Goal: Task Accomplishment & Management: Manage account settings

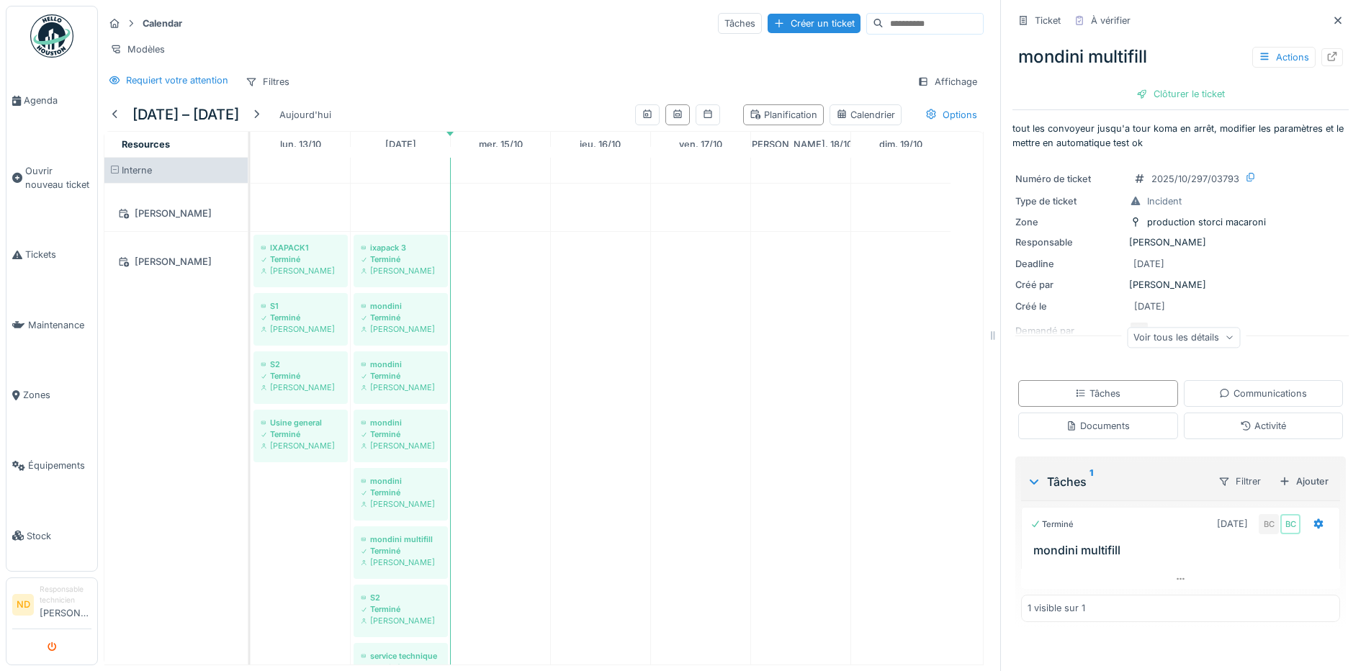
scroll to position [288, 0]
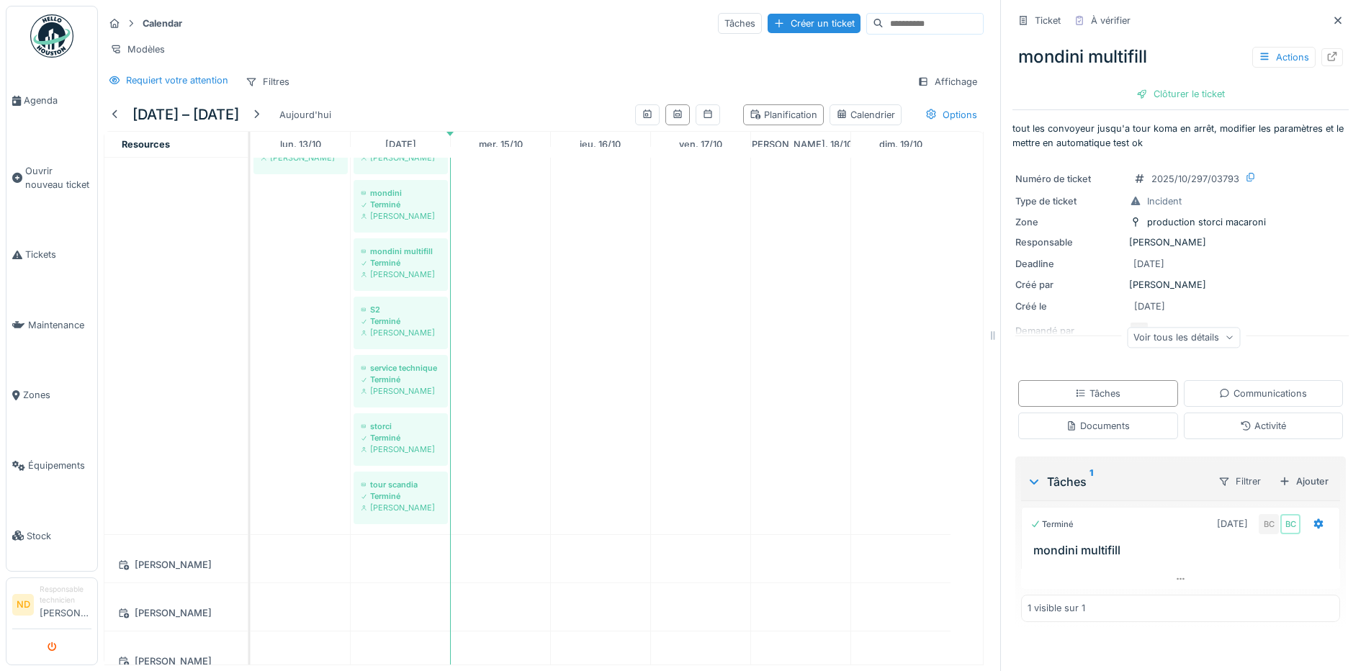
click at [52, 647] on icon "submit" at bounding box center [52, 647] width 9 height 9
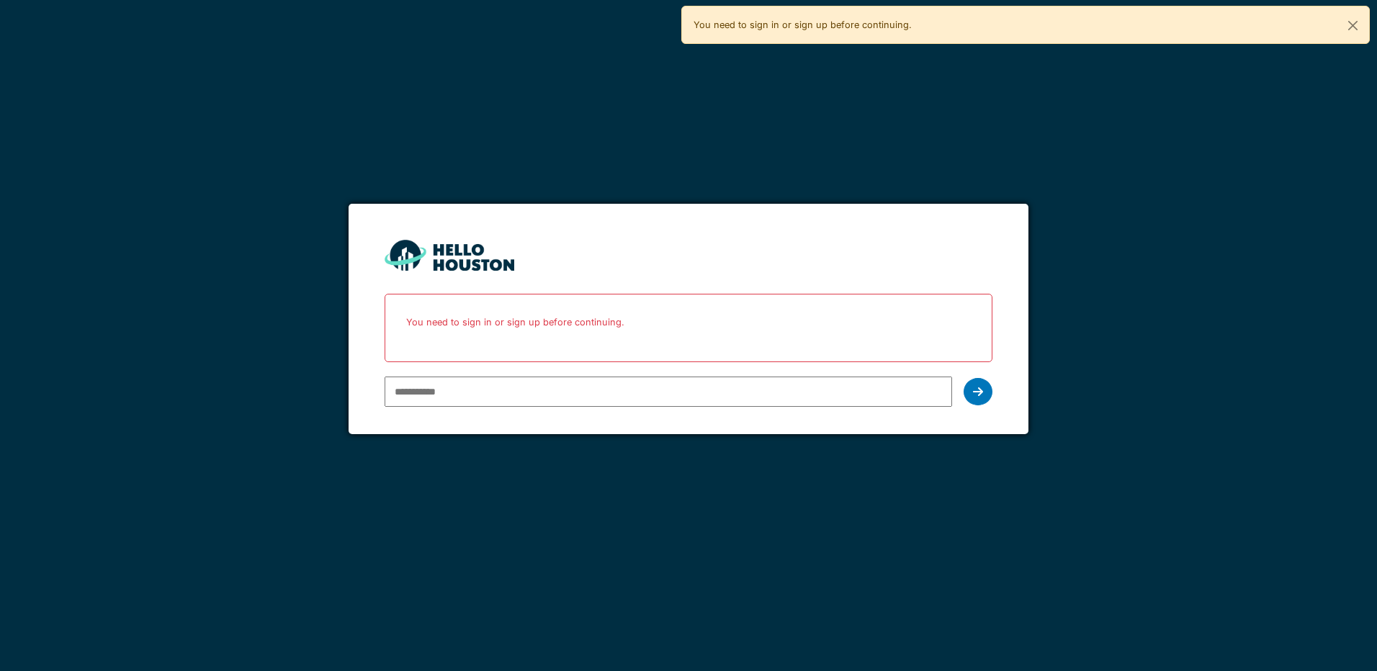
drag, startPoint x: 0, startPoint y: 0, endPoint x: 405, endPoint y: 389, distance: 561.2
click at [405, 389] on input "email" at bounding box center [667, 392] width 567 height 30
type input "**********"
click at [978, 389] on icon at bounding box center [978, 392] width 10 height 12
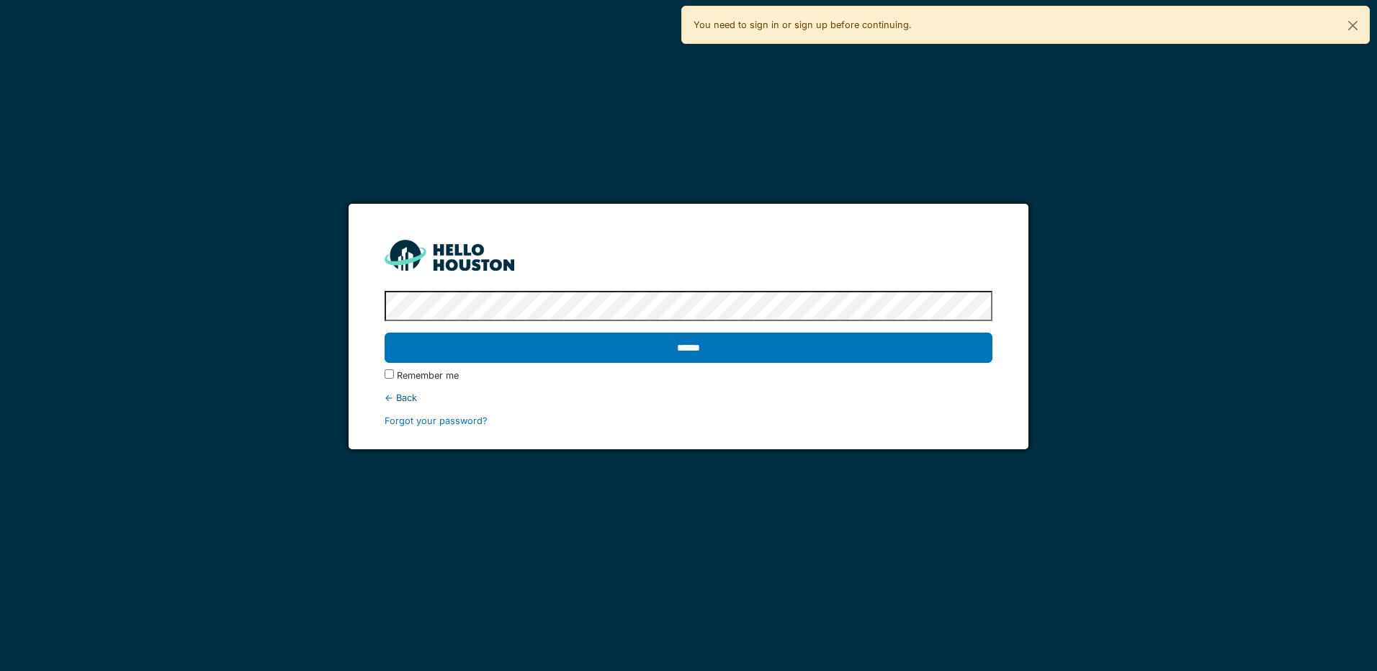
click at [384, 333] on input "******" at bounding box center [687, 348] width 607 height 30
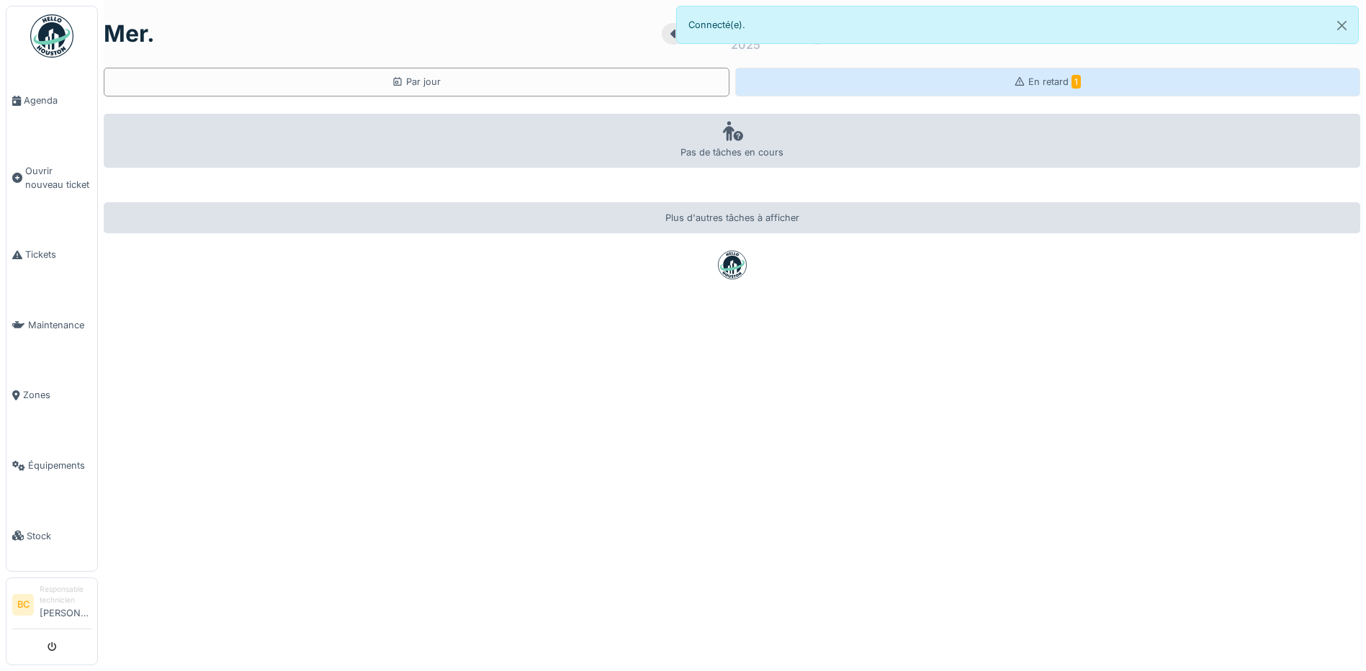
click at [1040, 81] on span "En retard 1" at bounding box center [1054, 81] width 53 height 11
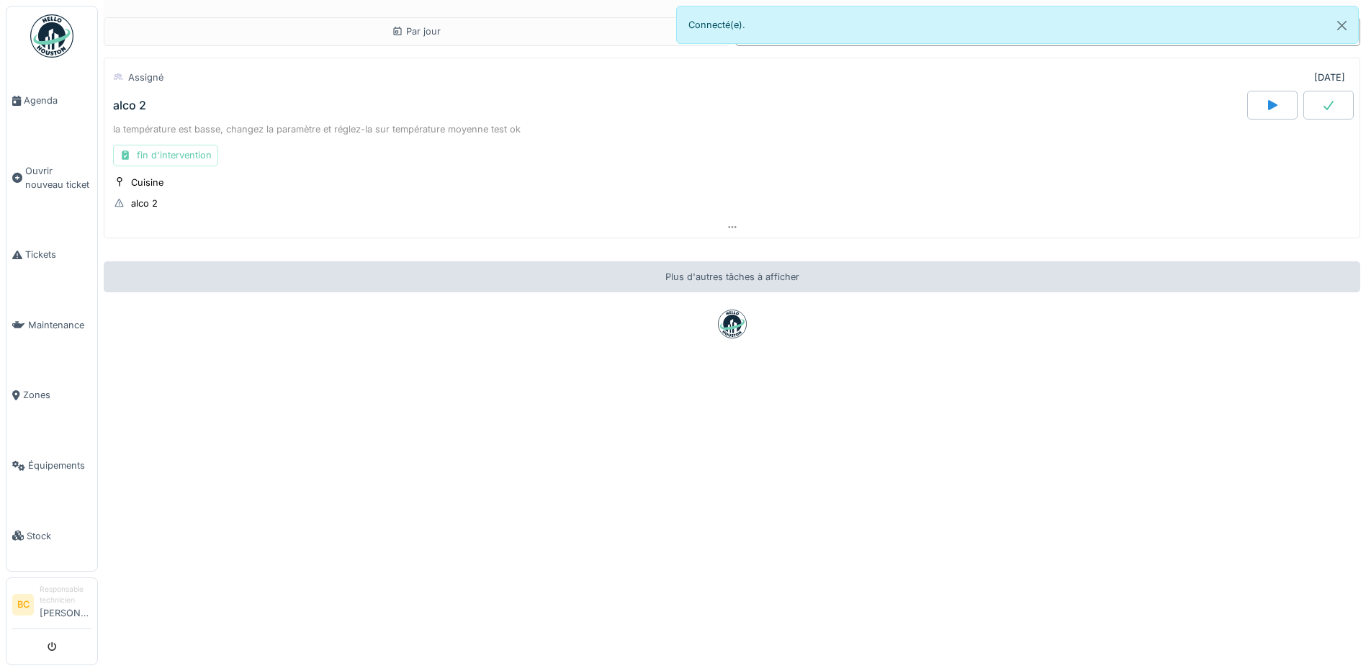
click at [148, 156] on div "fin d'intervention" at bounding box center [165, 155] width 105 height 21
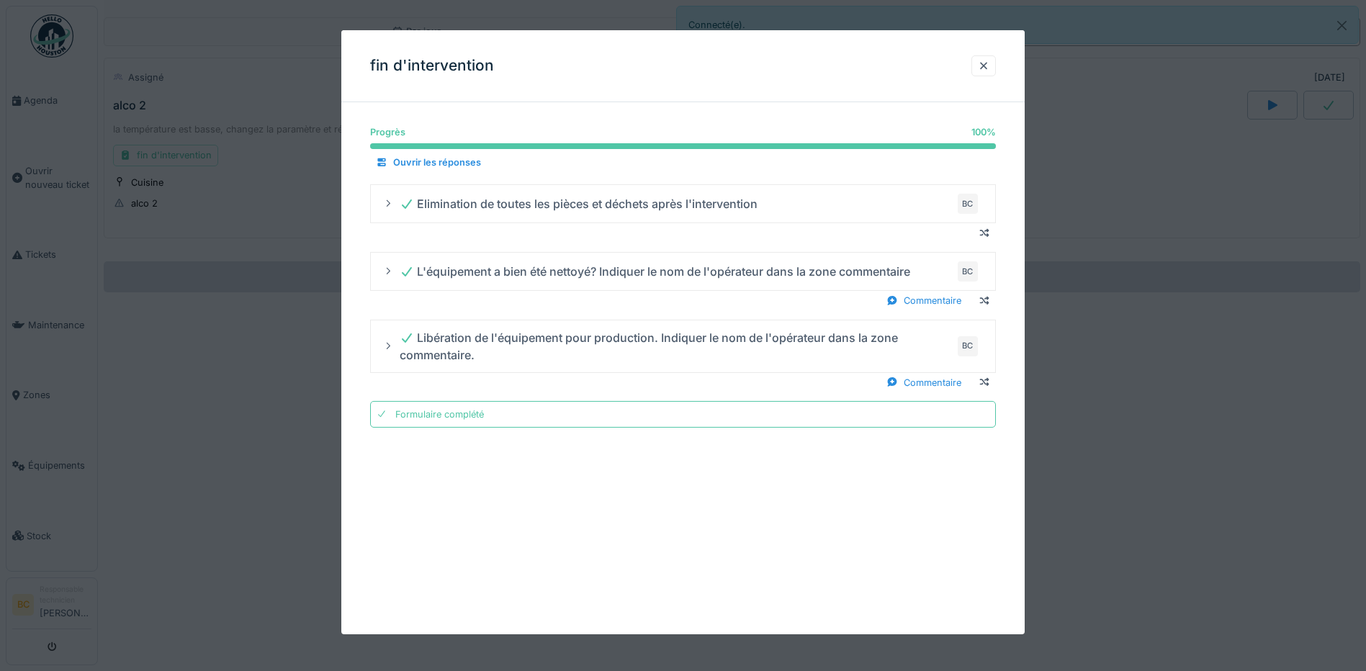
scroll to position [11, 0]
click at [433, 416] on div "Formulaire complété" at bounding box center [439, 415] width 89 height 14
click at [1097, 459] on div at bounding box center [683, 335] width 1366 height 671
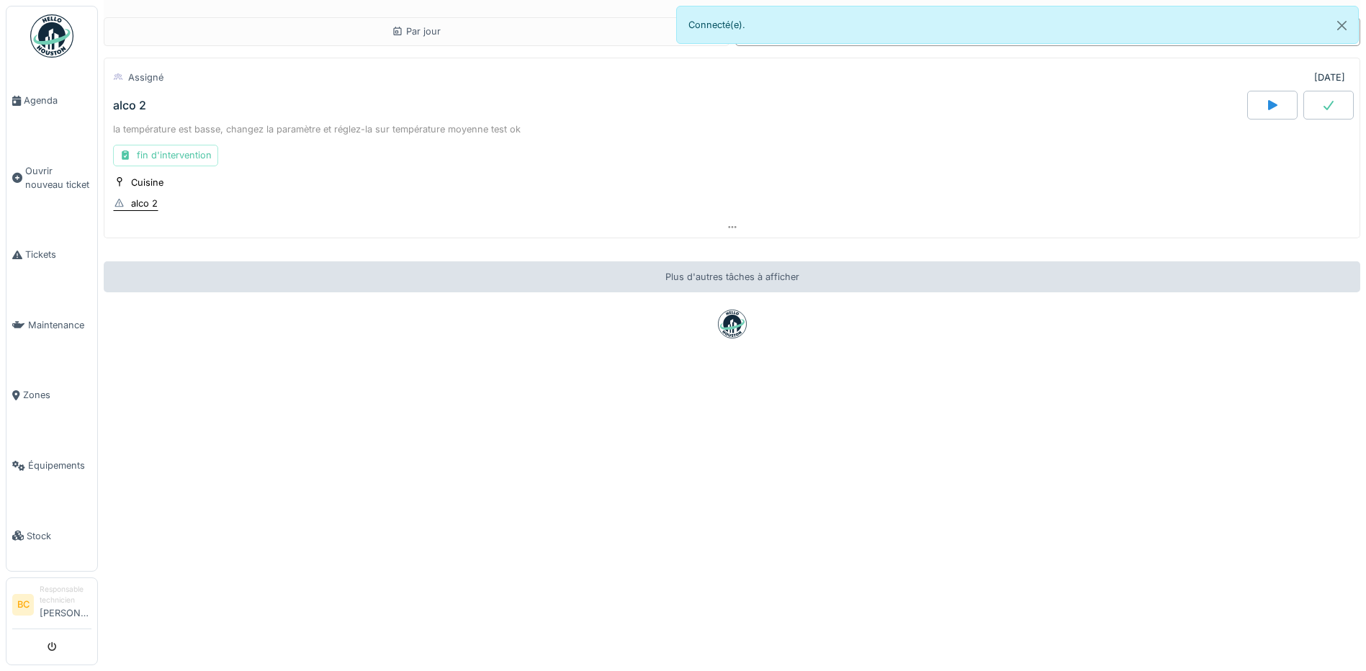
click at [138, 197] on div "alco 2" at bounding box center [144, 204] width 27 height 14
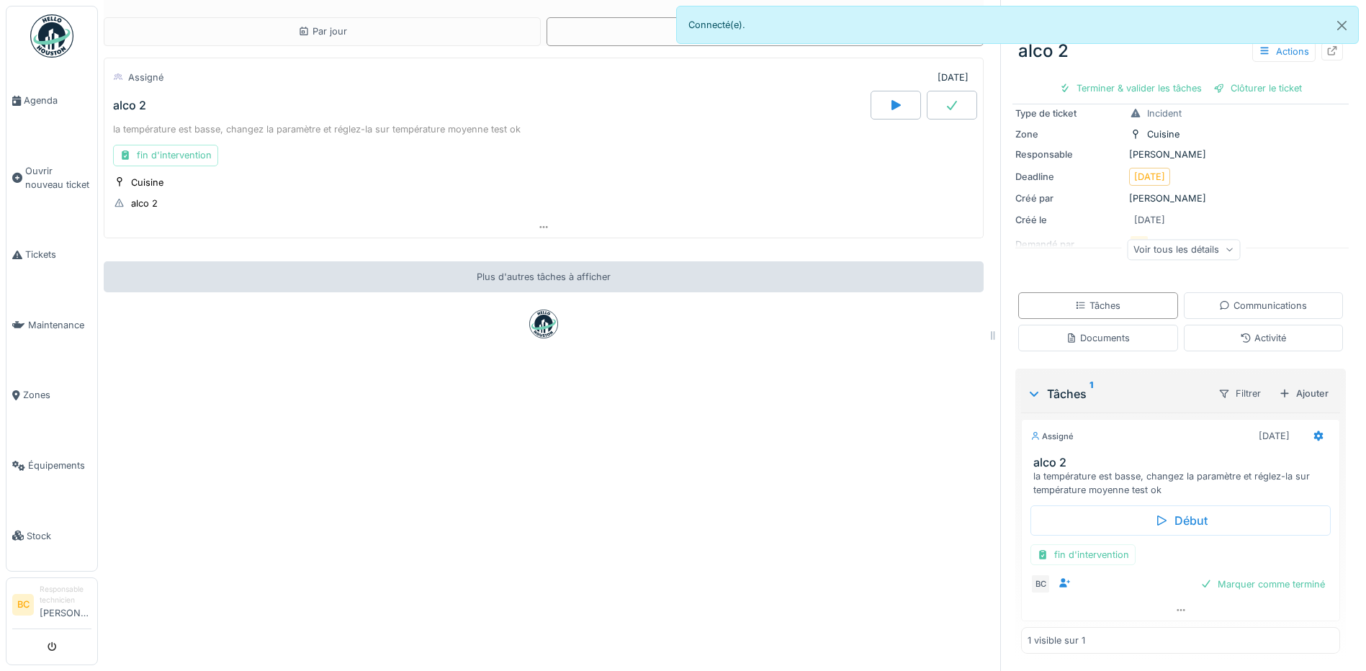
scroll to position [90, 0]
click at [1253, 575] on div "Marquer comme terminé" at bounding box center [1263, 584] width 136 height 19
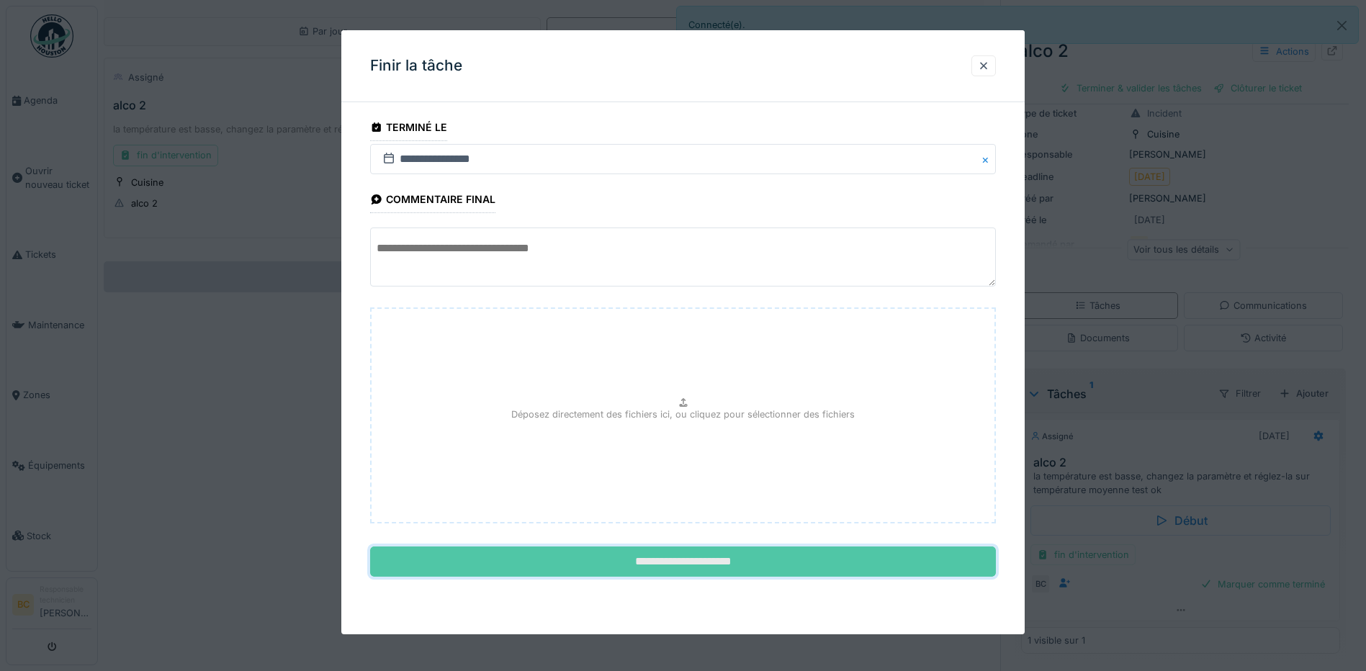
click at [698, 559] on input "**********" at bounding box center [683, 561] width 626 height 30
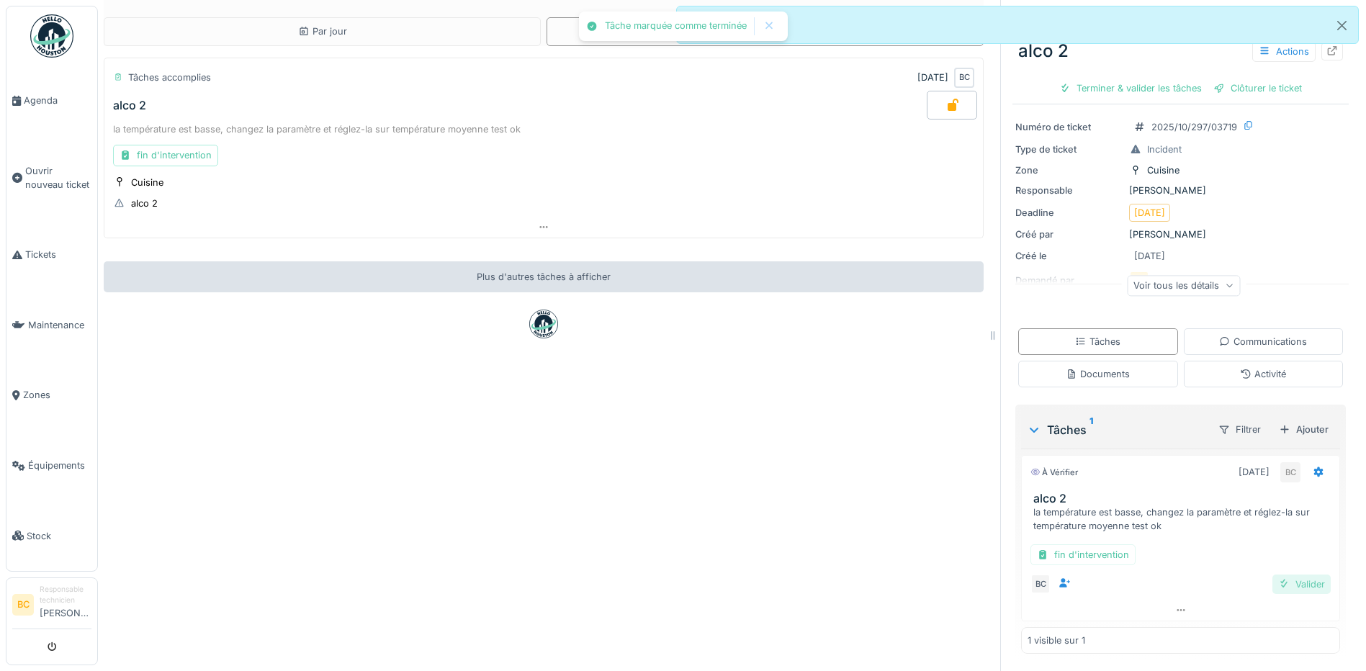
click at [1284, 575] on div "Valider" at bounding box center [1301, 584] width 58 height 19
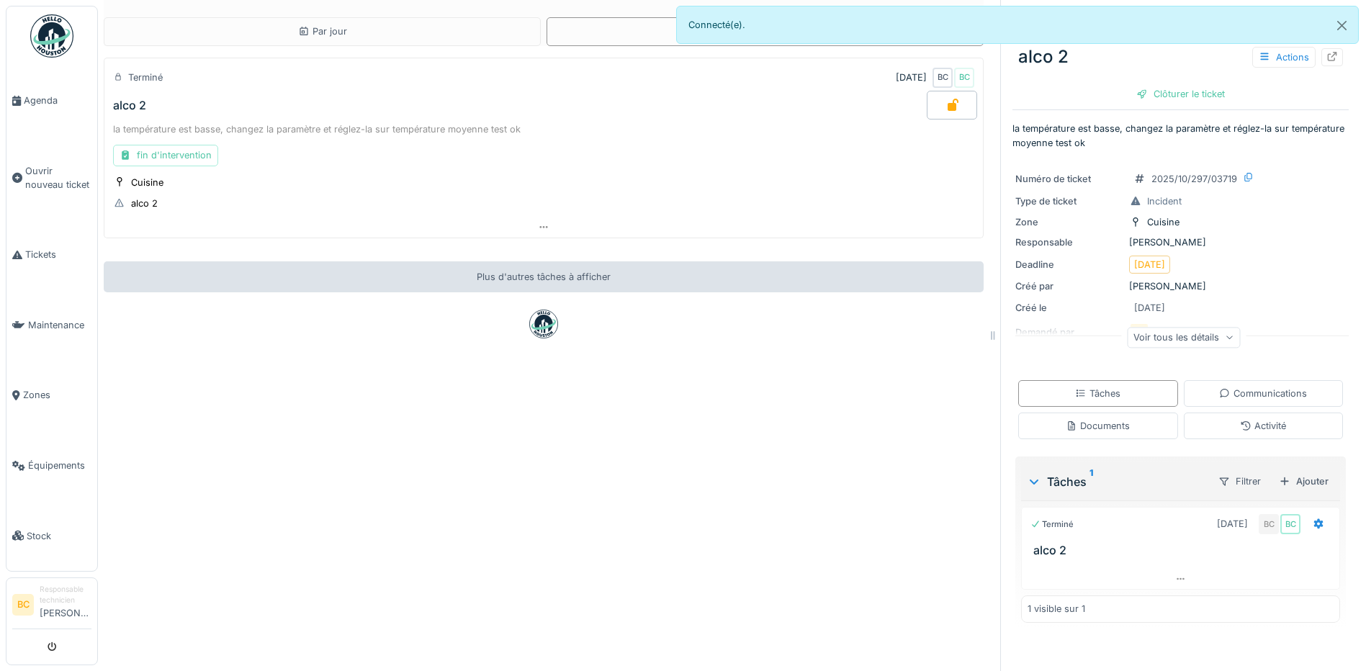
scroll to position [0, 0]
click at [1336, 26] on button "Close" at bounding box center [1342, 25] width 32 height 38
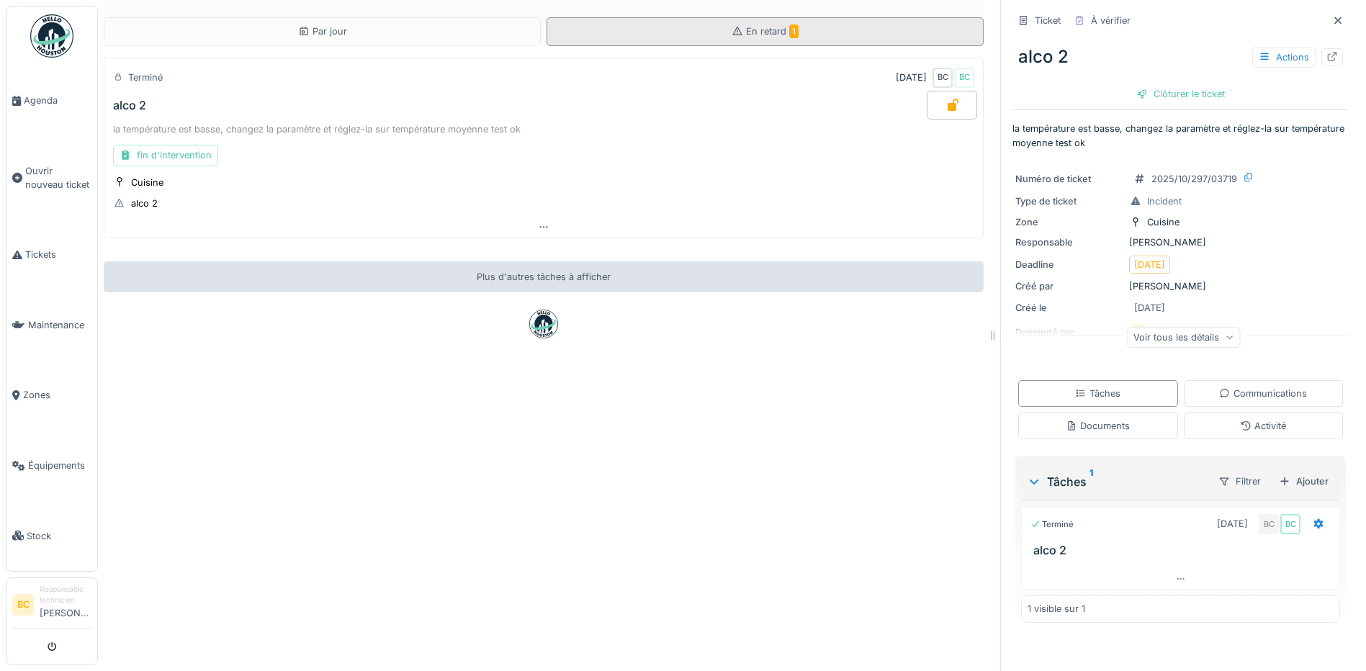
click at [746, 30] on span "En retard 1" at bounding box center [772, 31] width 53 height 11
click at [770, 27] on span "En retard 1" at bounding box center [772, 31] width 53 height 11
drag, startPoint x: 1323, startPoint y: 16, endPoint x: 1166, endPoint y: 81, distance: 169.8
click at [1327, 16] on div at bounding box center [1338, 21] width 22 height 18
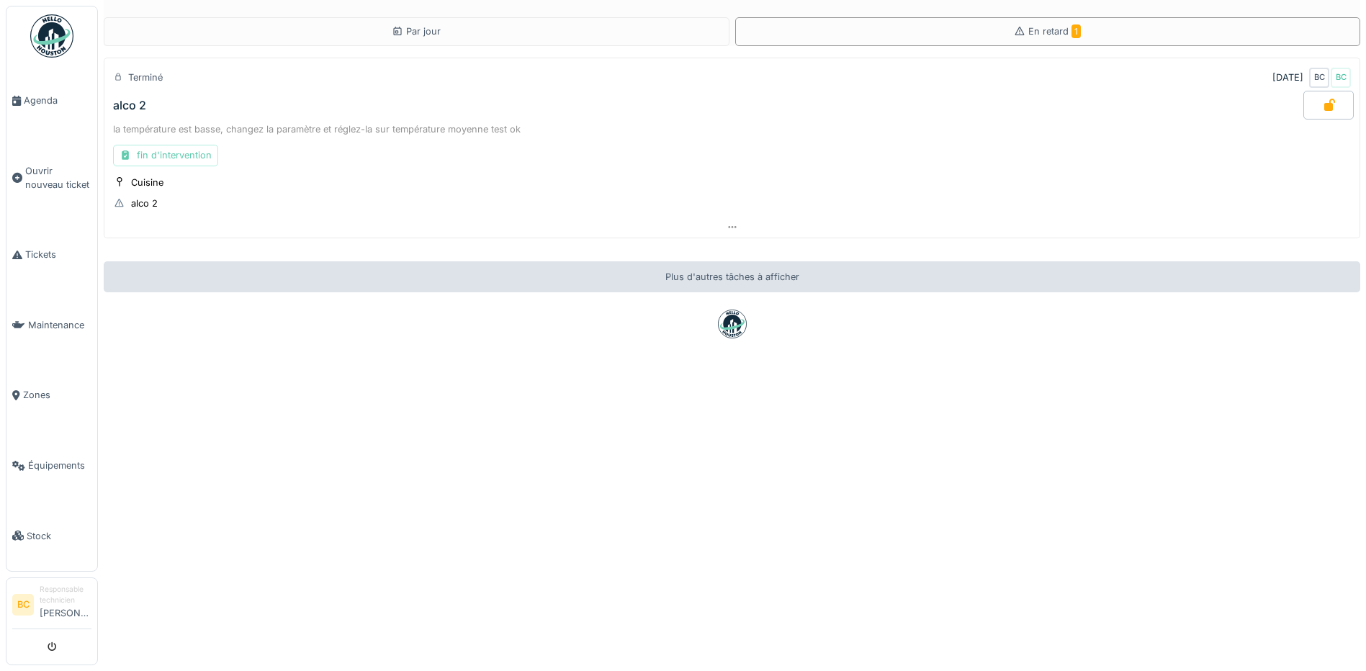
click at [188, 156] on div "fin d'intervention" at bounding box center [165, 155] width 105 height 21
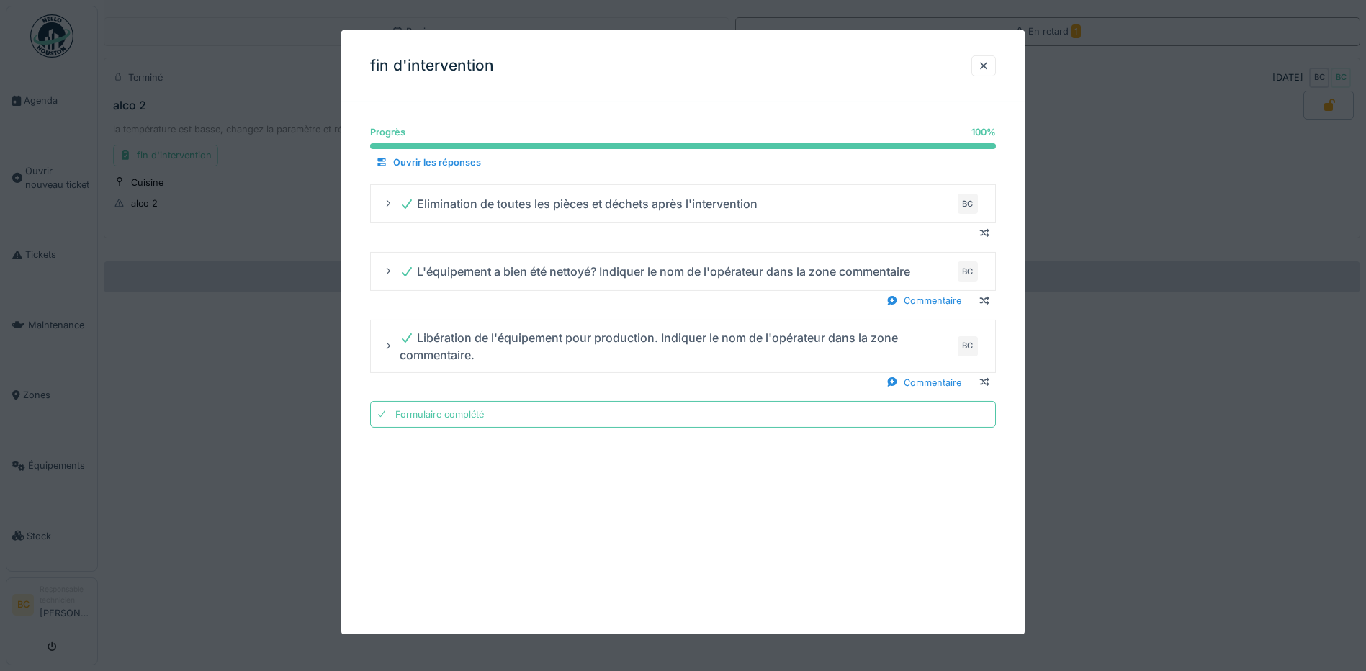
click at [246, 202] on div at bounding box center [683, 335] width 1366 height 671
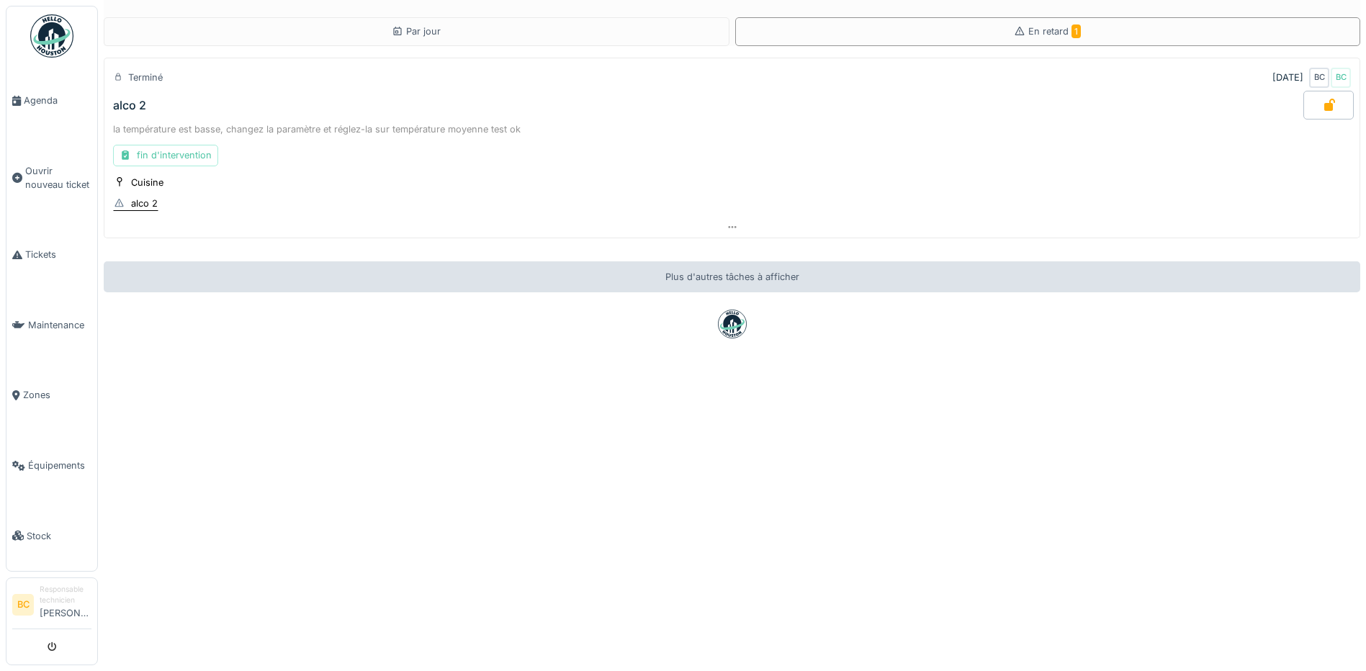
click at [151, 201] on div "alco 2" at bounding box center [144, 204] width 27 height 14
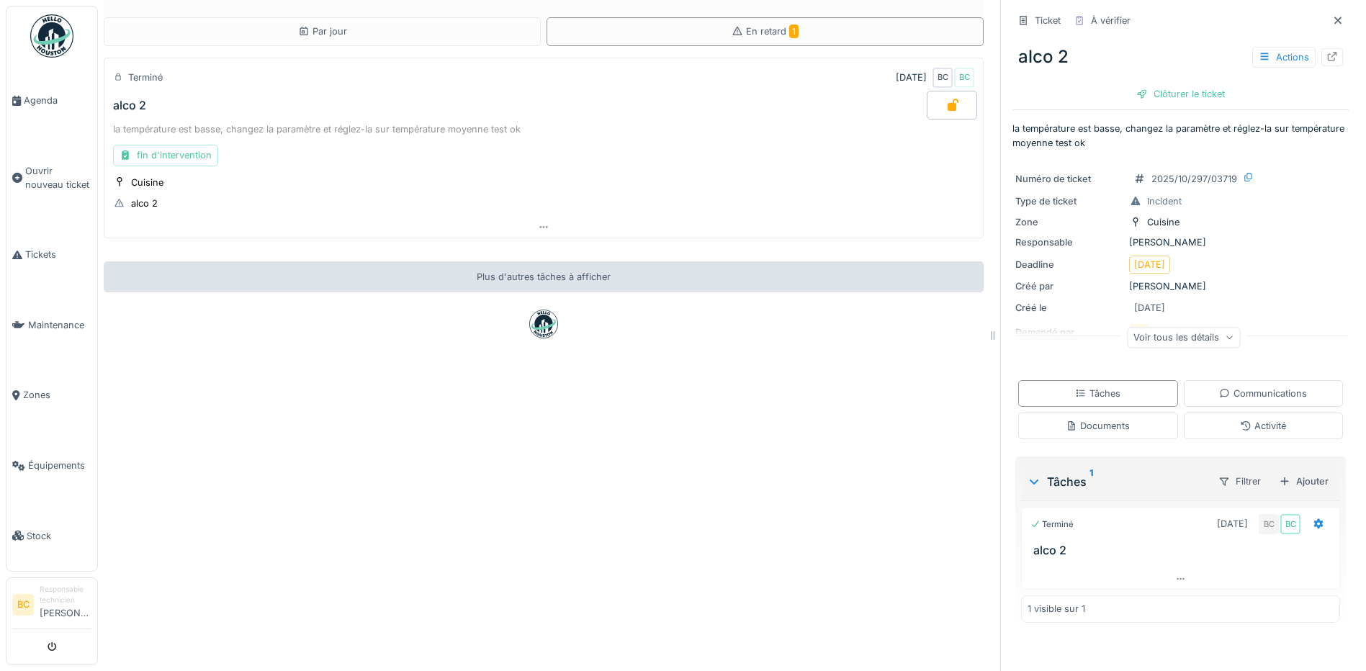
scroll to position [11, 0]
click at [948, 99] on icon at bounding box center [953, 105] width 11 height 12
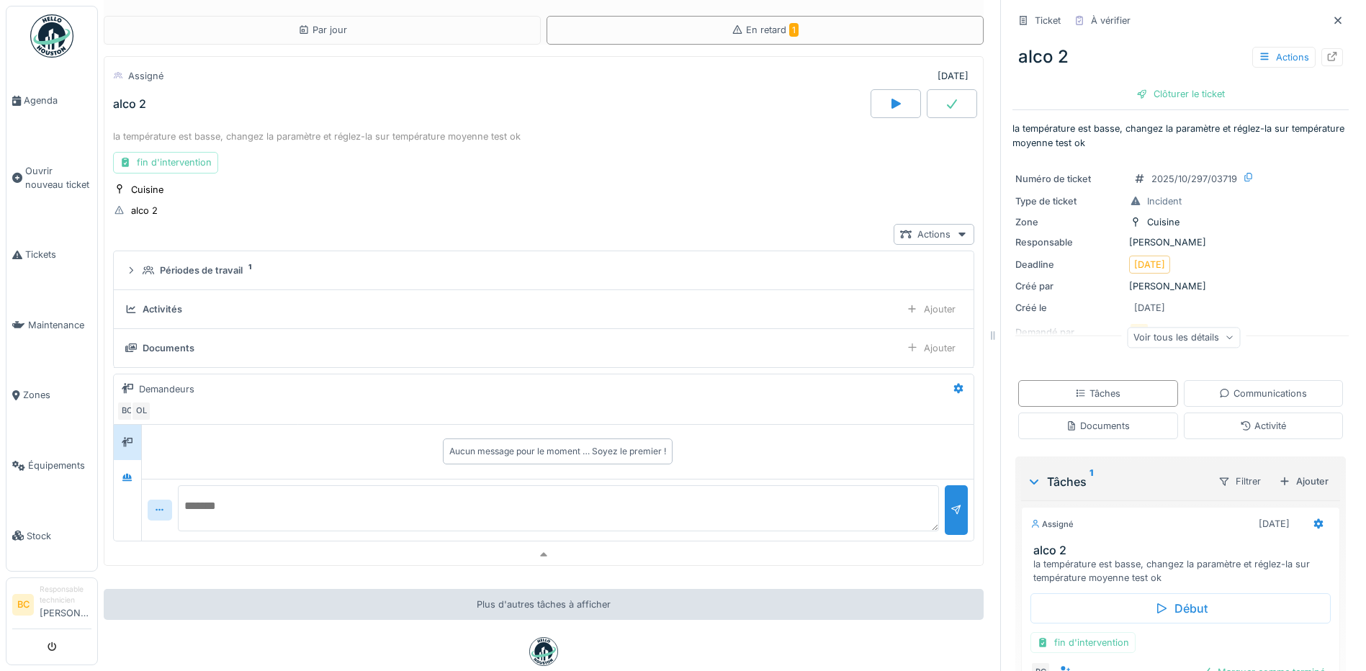
scroll to position [0, 0]
click at [690, 172] on div "fin d'intervention" at bounding box center [543, 163] width 861 height 21
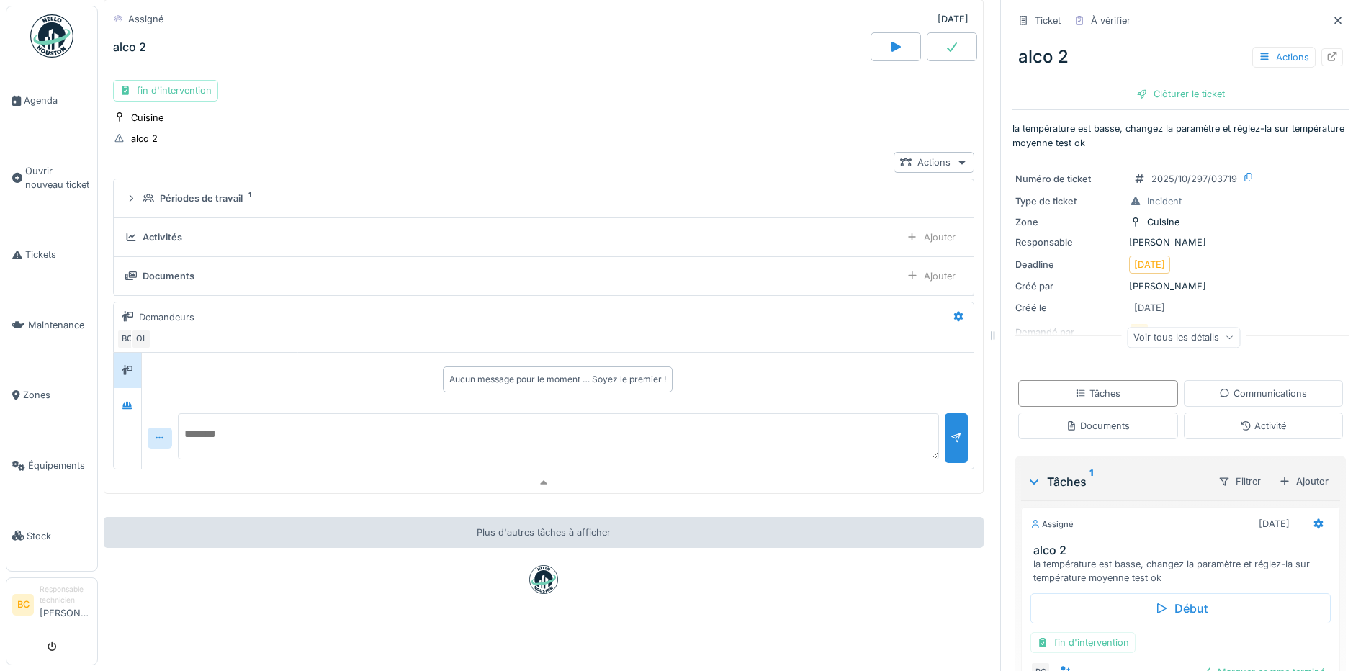
scroll to position [85, 0]
click at [553, 529] on div "Plus d'autres tâches à afficher" at bounding box center [544, 531] width 880 height 31
click at [1332, 16] on icon at bounding box center [1338, 20] width 12 height 9
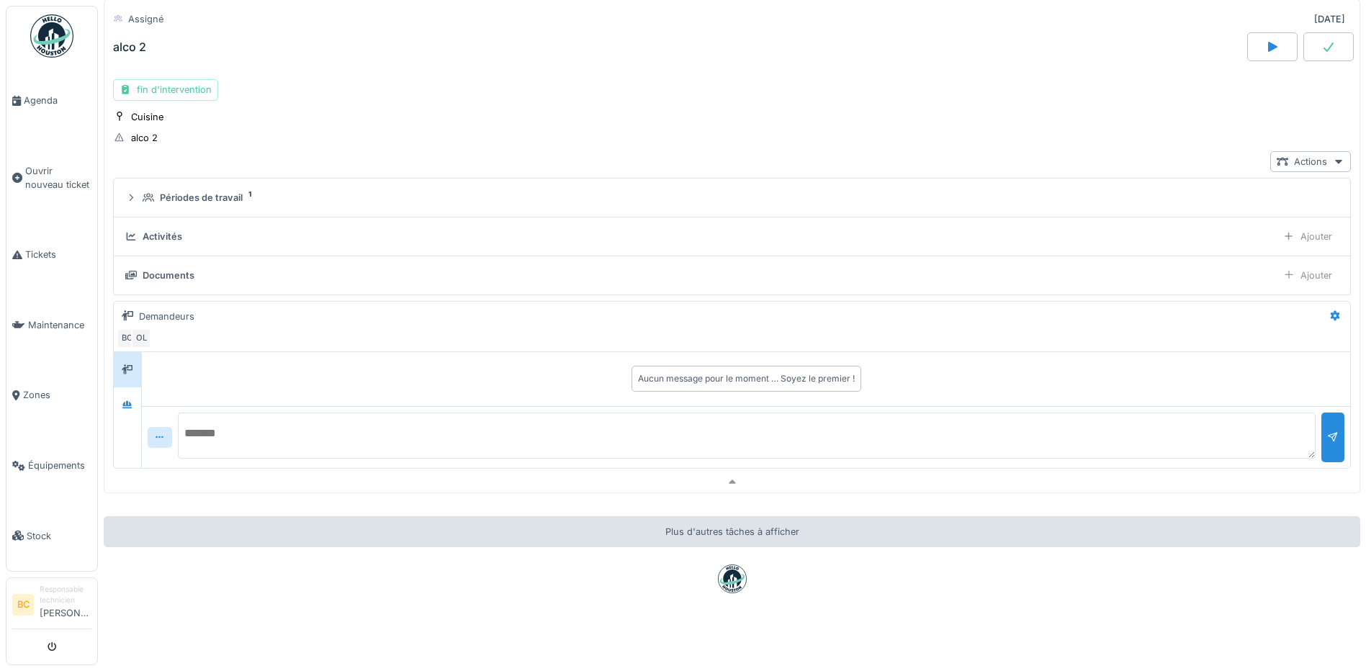
click at [1321, 41] on icon at bounding box center [1328, 47] width 14 height 12
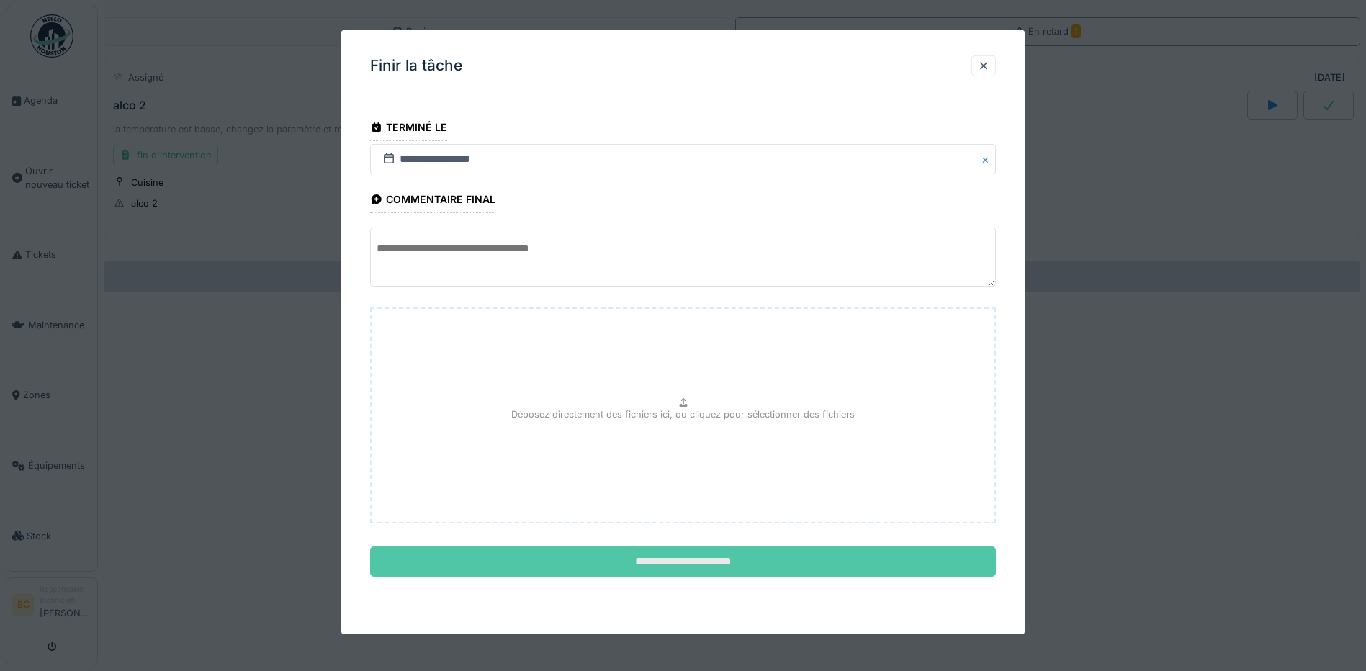
click at [742, 562] on input "**********" at bounding box center [683, 561] width 626 height 30
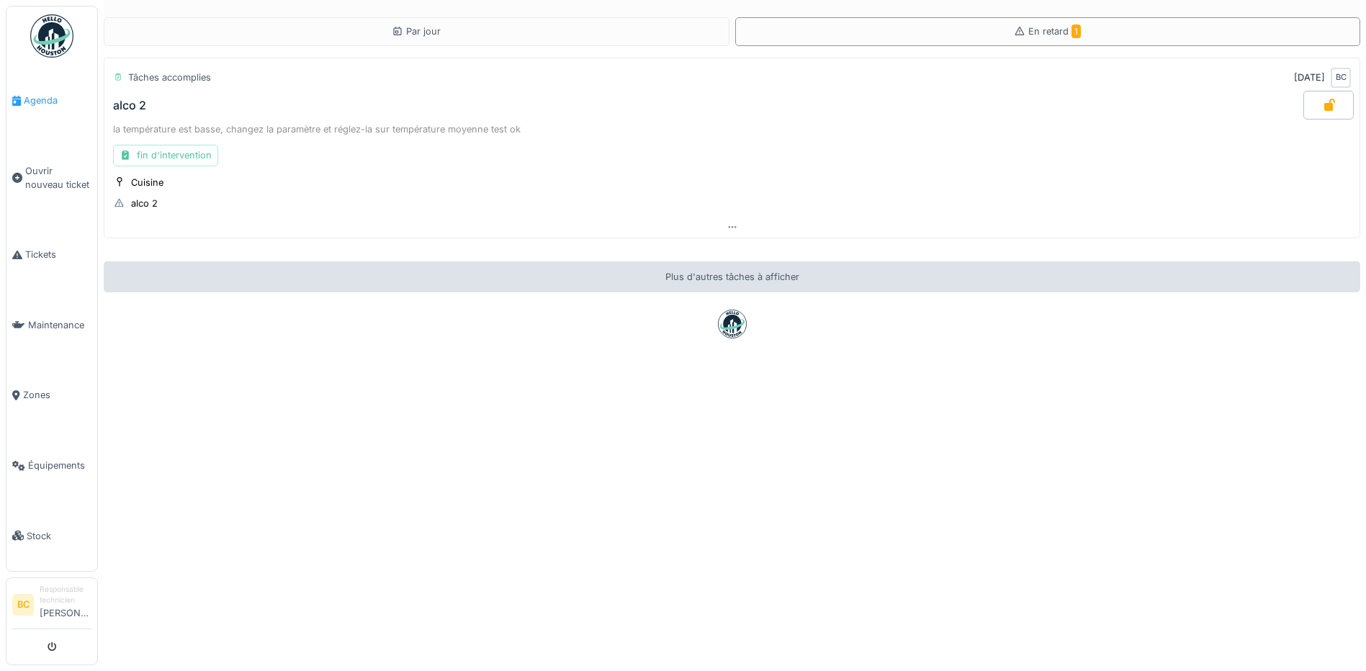
click at [37, 99] on span "Agenda" at bounding box center [58, 101] width 68 height 14
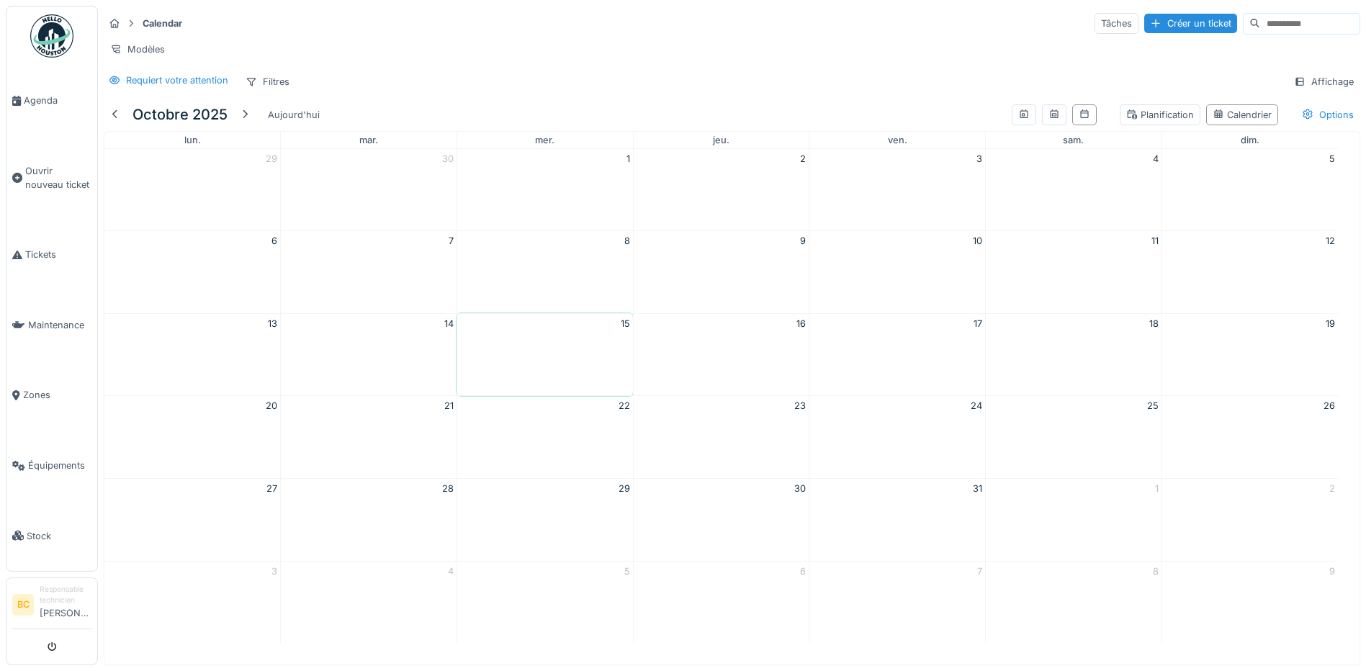
click at [64, 168] on span "Ouvrir nouveau ticket" at bounding box center [58, 177] width 66 height 27
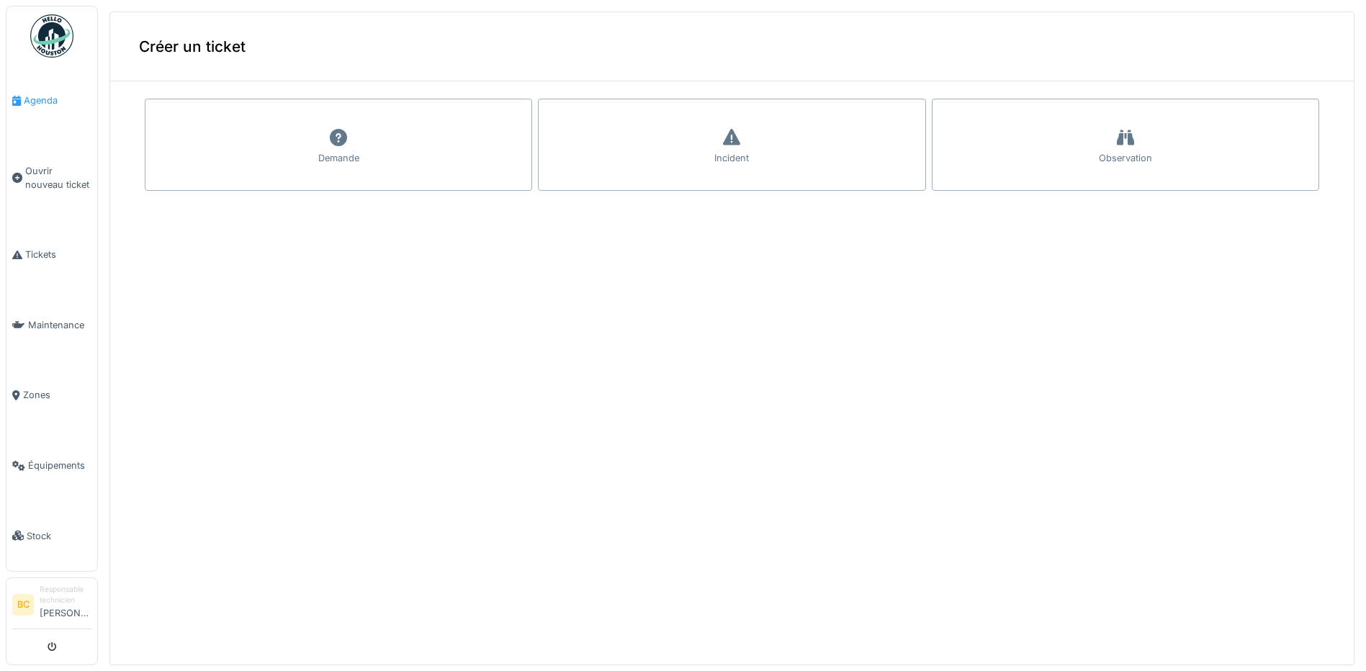
click at [50, 102] on span "Agenda" at bounding box center [58, 101] width 68 height 14
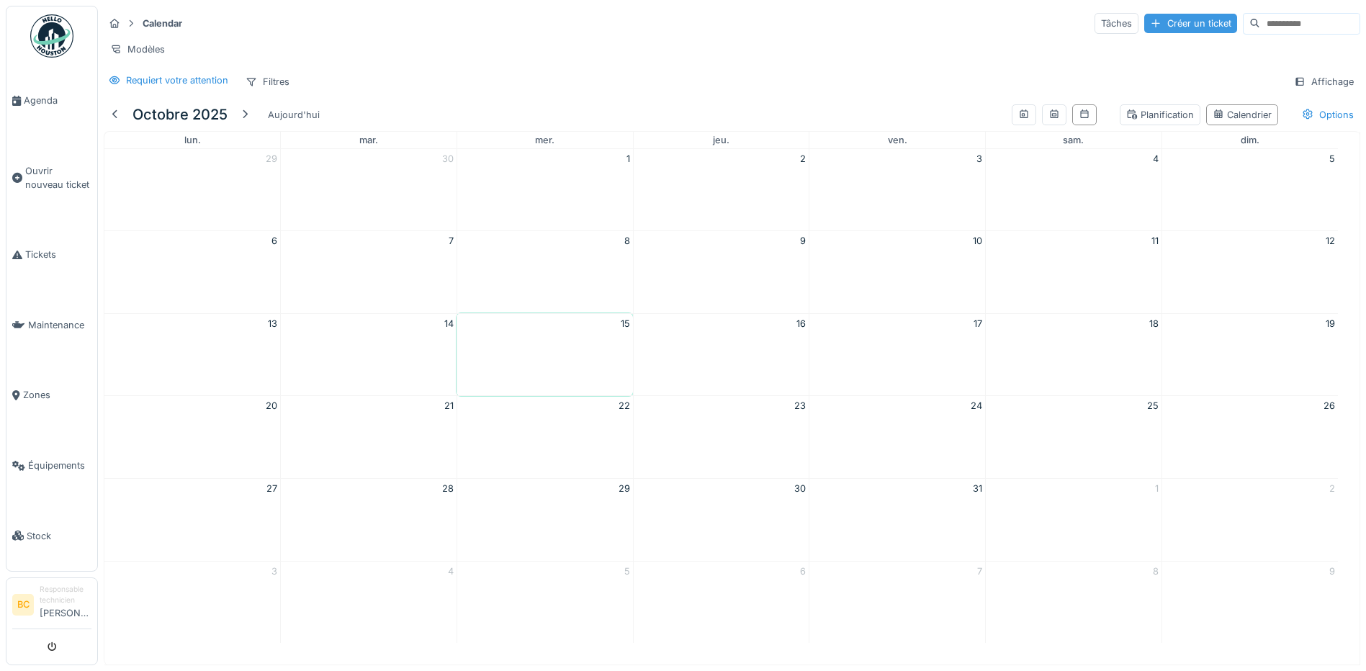
click at [1144, 22] on div "Créer un ticket" at bounding box center [1190, 23] width 93 height 19
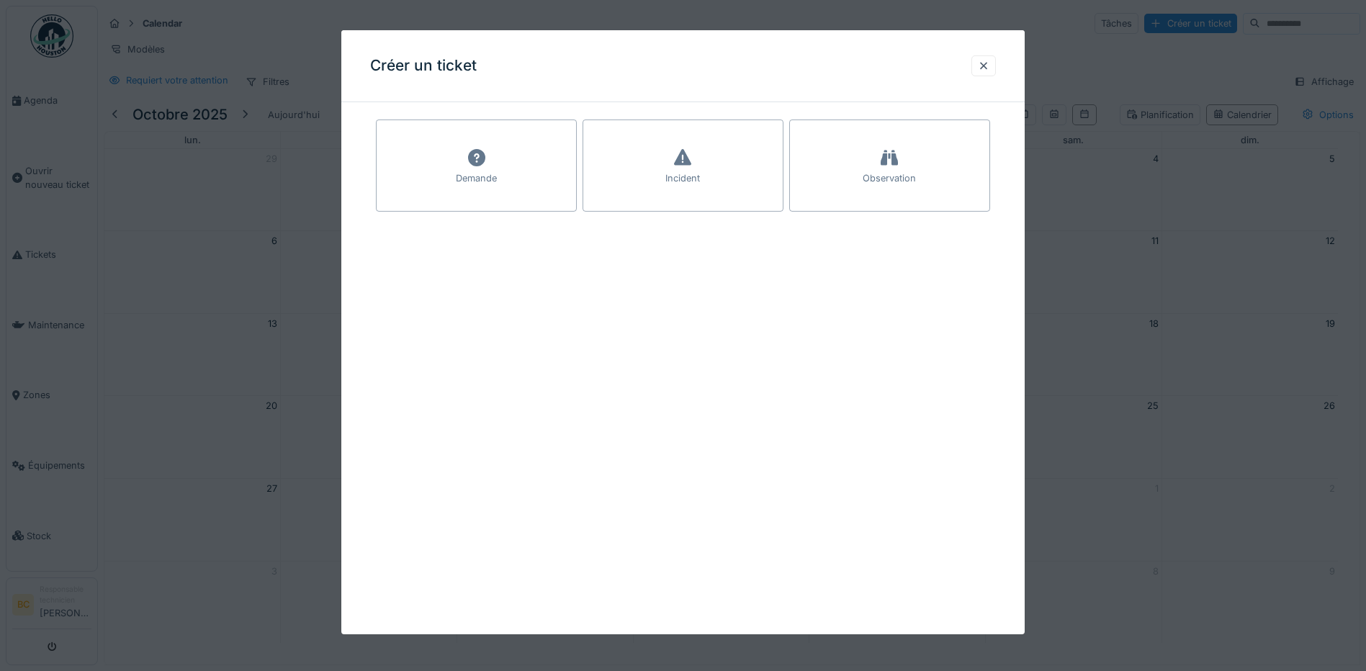
drag, startPoint x: 553, startPoint y: 17, endPoint x: 568, endPoint y: 57, distance: 43.1
click at [555, 17] on div at bounding box center [683, 335] width 1366 height 671
